Goal: Information Seeking & Learning: Learn about a topic

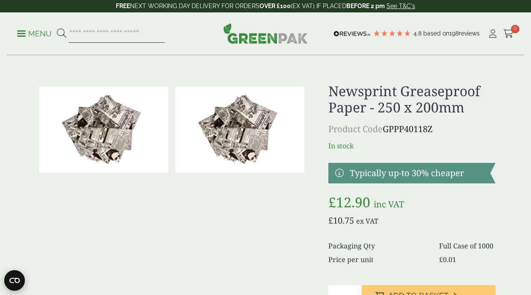
click at [116, 33] on input "search" at bounding box center [117, 34] width 96 height 18
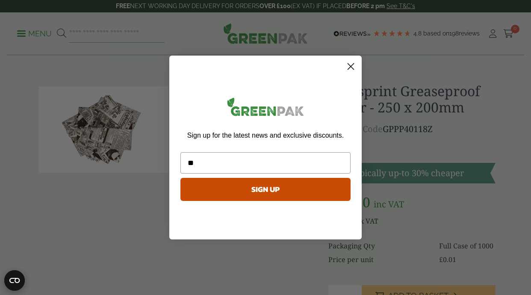
type input "**"
click at [347, 67] on circle "Close dialog" at bounding box center [350, 66] width 14 height 14
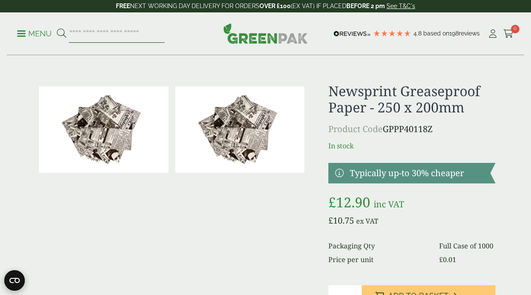
click at [130, 40] on input "search" at bounding box center [117, 34] width 96 height 18
type input "**********"
click at [61, 33] on button at bounding box center [61, 33] width 9 height 11
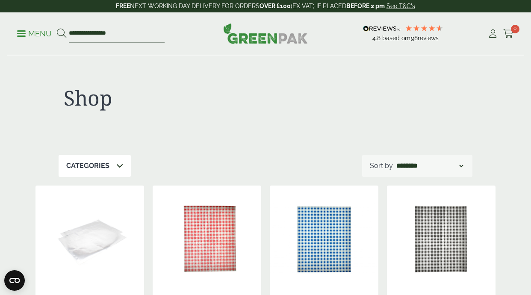
click at [32, 31] on p "Menu" at bounding box center [34, 34] width 35 height 10
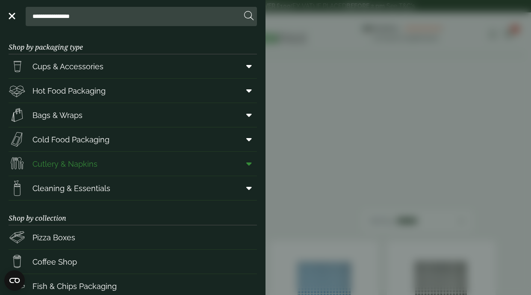
click at [79, 162] on span "Cutlery & Napkins" at bounding box center [64, 164] width 65 height 12
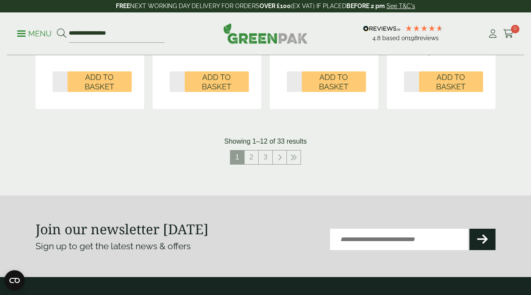
scroll to position [1011, 0]
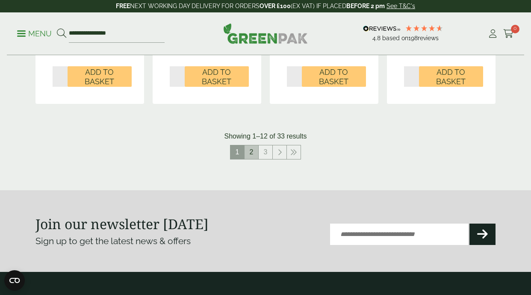
click at [251, 147] on link "2" at bounding box center [251, 152] width 14 height 14
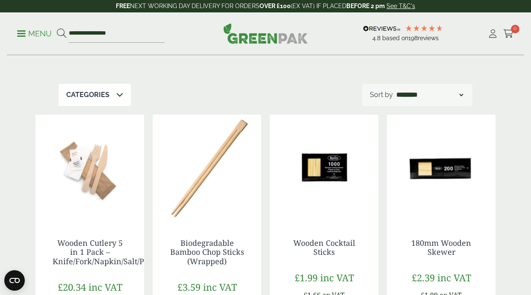
scroll to position [52, 0]
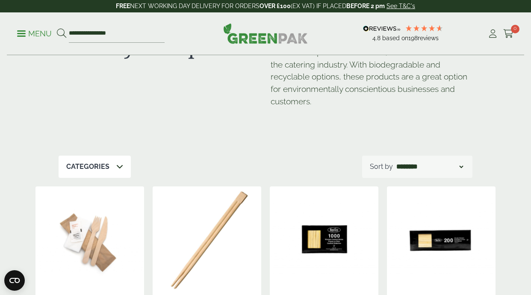
click at [31, 30] on p "Menu" at bounding box center [34, 34] width 35 height 10
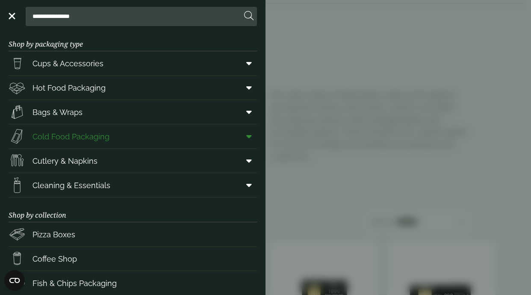
scroll to position [0, 0]
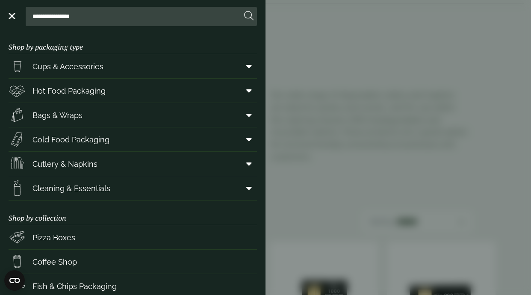
click at [80, 19] on input "**********" at bounding box center [135, 16] width 212 height 18
type input "*"
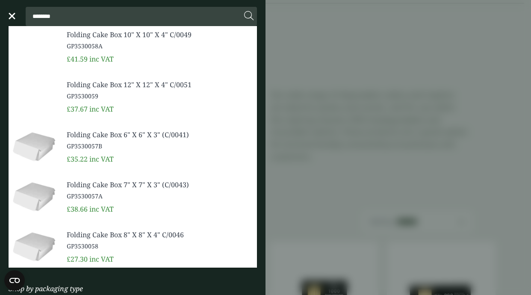
drag, startPoint x: 76, startPoint y: 15, endPoint x: -3, endPoint y: 11, distance: 80.0
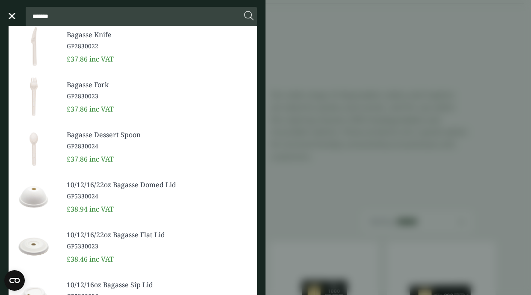
drag, startPoint x: 68, startPoint y: 14, endPoint x: -6, endPoint y: 14, distance: 73.9
type input "**********"
click at [249, 16] on button at bounding box center [248, 16] width 9 height 11
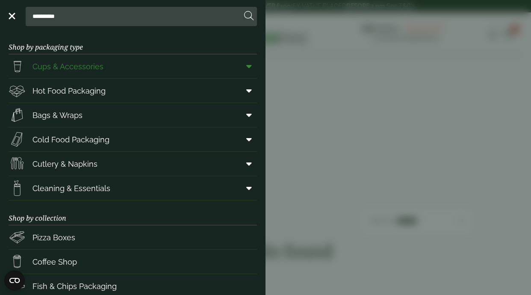
click at [67, 65] on span "Cups & Accessories" at bounding box center [67, 67] width 71 height 12
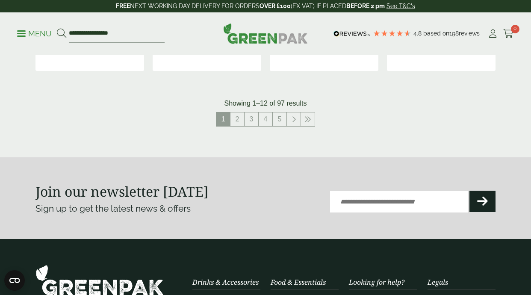
scroll to position [1000, 0]
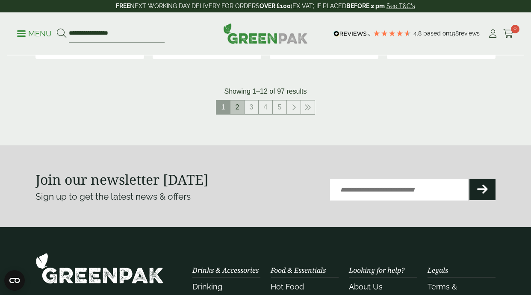
click at [238, 108] on link "2" at bounding box center [237, 107] width 14 height 14
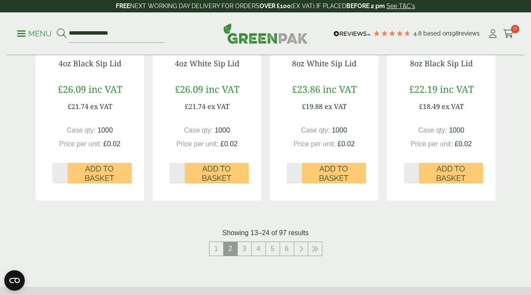
scroll to position [846, 0]
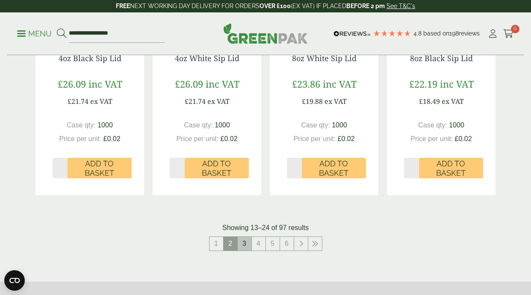
click at [247, 238] on link "3" at bounding box center [245, 244] width 14 height 14
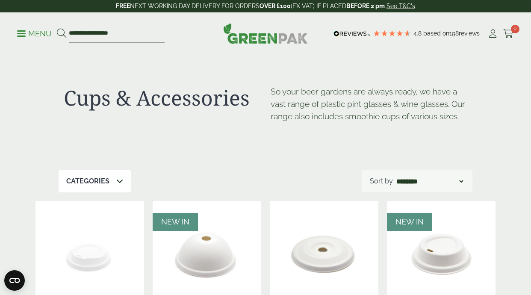
click at [38, 32] on p "Menu" at bounding box center [34, 34] width 35 height 10
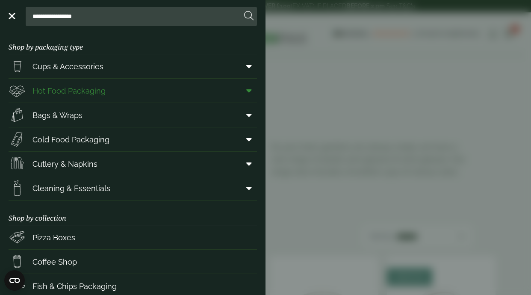
click at [61, 92] on span "Hot Food Packaging" at bounding box center [68, 91] width 73 height 12
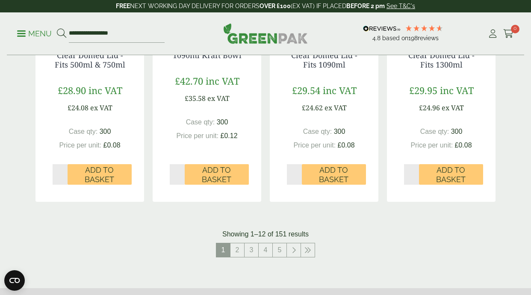
scroll to position [920, 0]
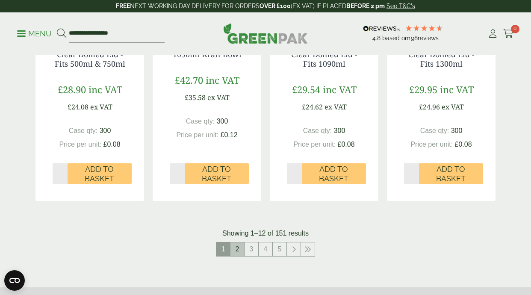
click at [238, 244] on link "2" at bounding box center [237, 249] width 14 height 14
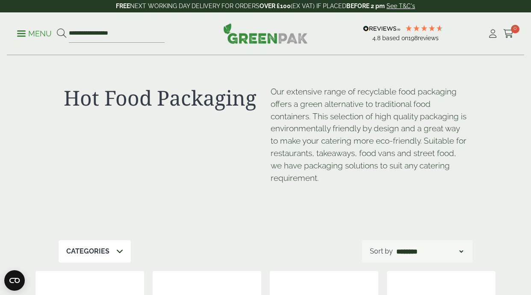
click at [38, 31] on p "Menu" at bounding box center [34, 34] width 35 height 10
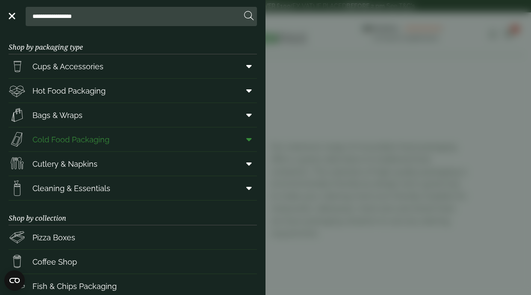
click at [55, 138] on span "Cold Food Packaging" at bounding box center [70, 140] width 77 height 12
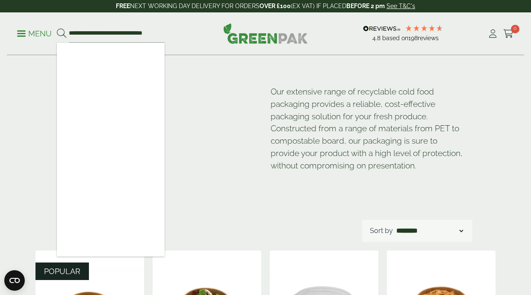
type input "**********"
click at [61, 33] on button at bounding box center [61, 33] width 9 height 11
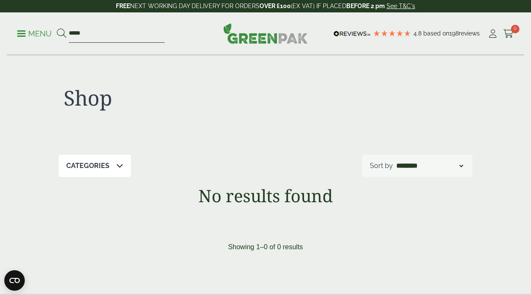
drag, startPoint x: 88, startPoint y: 34, endPoint x: 38, endPoint y: 35, distance: 50.0
click at [38, 35] on ul "Menu ***** £9.59" at bounding box center [90, 34] width 147 height 18
type input "**********"
click at [61, 33] on button at bounding box center [61, 33] width 9 height 11
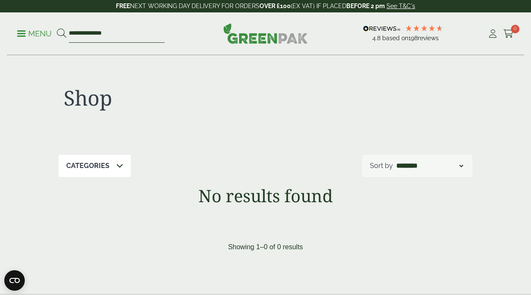
drag, startPoint x: 114, startPoint y: 32, endPoint x: 50, endPoint y: 34, distance: 63.7
click at [50, 33] on ul "**********" at bounding box center [90, 34] width 147 height 18
click at [37, 34] on p "Menu" at bounding box center [34, 34] width 35 height 10
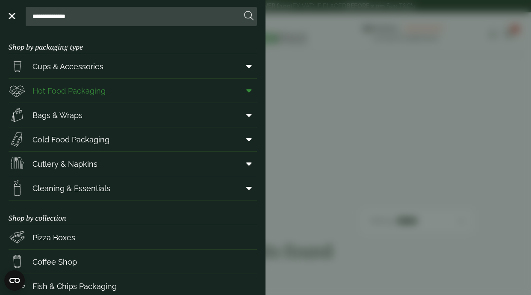
click at [77, 93] on span "Hot Food Packaging" at bounding box center [68, 91] width 73 height 12
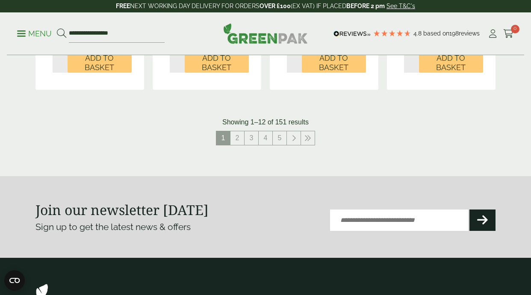
scroll to position [986, 0]
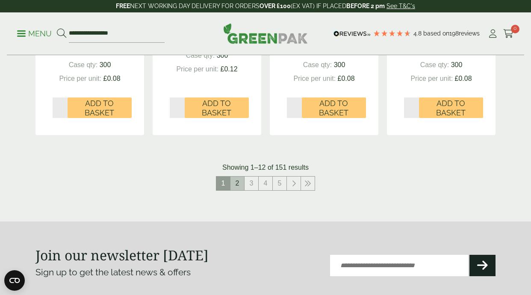
click at [238, 180] on link "2" at bounding box center [237, 183] width 14 height 14
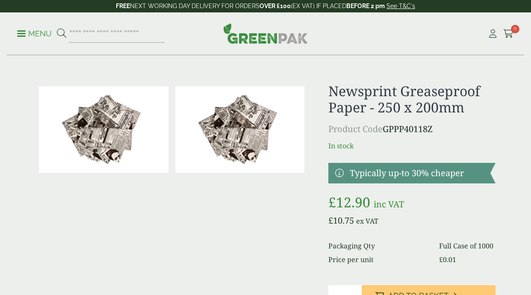
click at [397, 8] on link "See T&C's" at bounding box center [400, 6] width 29 height 7
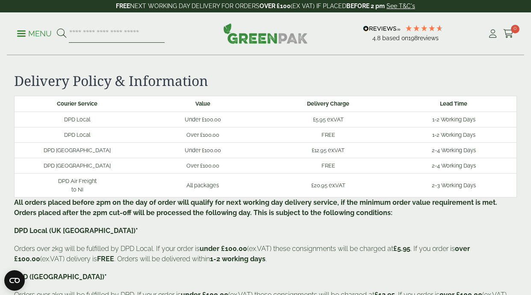
click at [88, 33] on input "search" at bounding box center [117, 34] width 96 height 18
type input "**********"
click at [61, 33] on button at bounding box center [61, 33] width 9 height 11
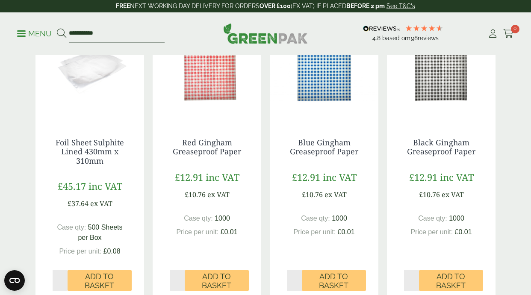
scroll to position [137, 0]
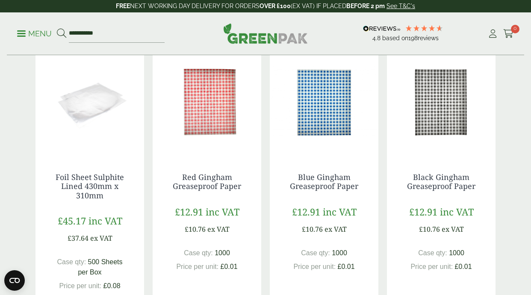
click at [194, 110] on img at bounding box center [207, 102] width 109 height 107
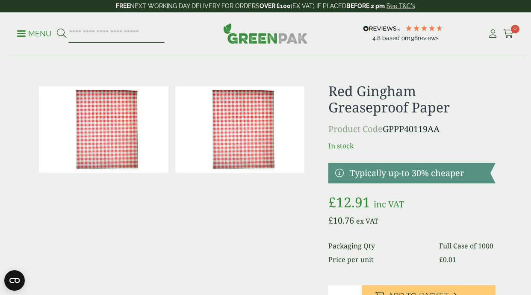
click at [116, 33] on input "search" at bounding box center [117, 34] width 96 height 18
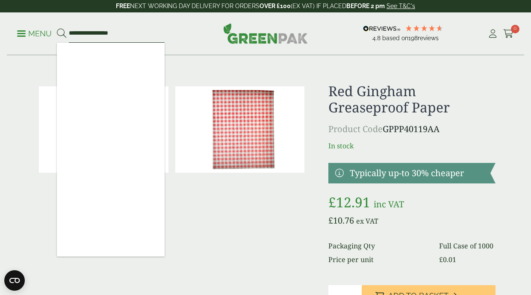
type input "**********"
click at [61, 33] on button at bounding box center [61, 33] width 9 height 11
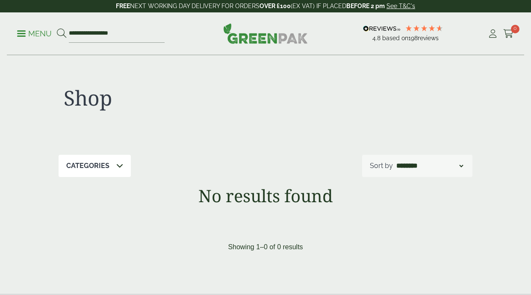
click at [44, 36] on p "Menu" at bounding box center [34, 34] width 35 height 10
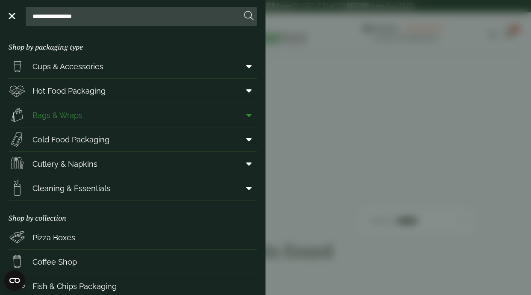
click at [61, 111] on span "Bags & Wraps" at bounding box center [57, 115] width 50 height 12
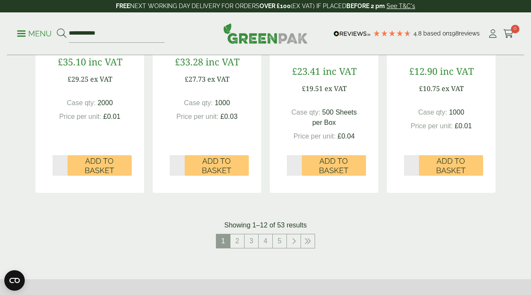
scroll to position [921, 0]
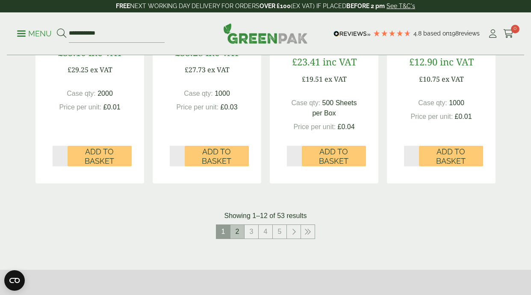
click at [238, 229] on link "2" at bounding box center [237, 232] width 14 height 14
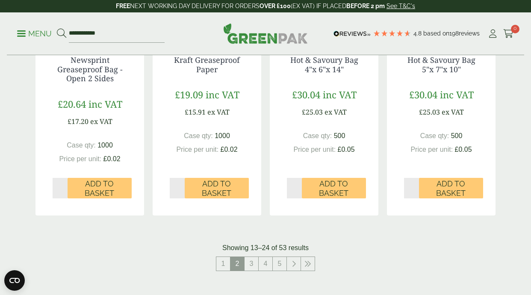
scroll to position [893, 0]
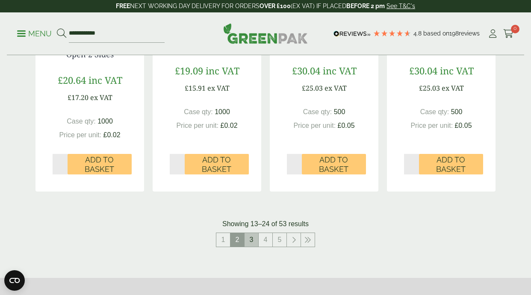
click at [249, 237] on link "3" at bounding box center [251, 240] width 14 height 14
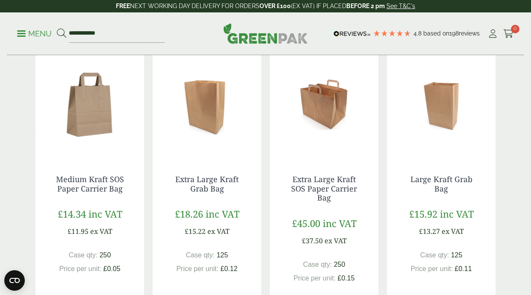
scroll to position [750, 0]
click at [95, 101] on img at bounding box center [89, 103] width 109 height 107
